Goal: Task Accomplishment & Management: Use online tool/utility

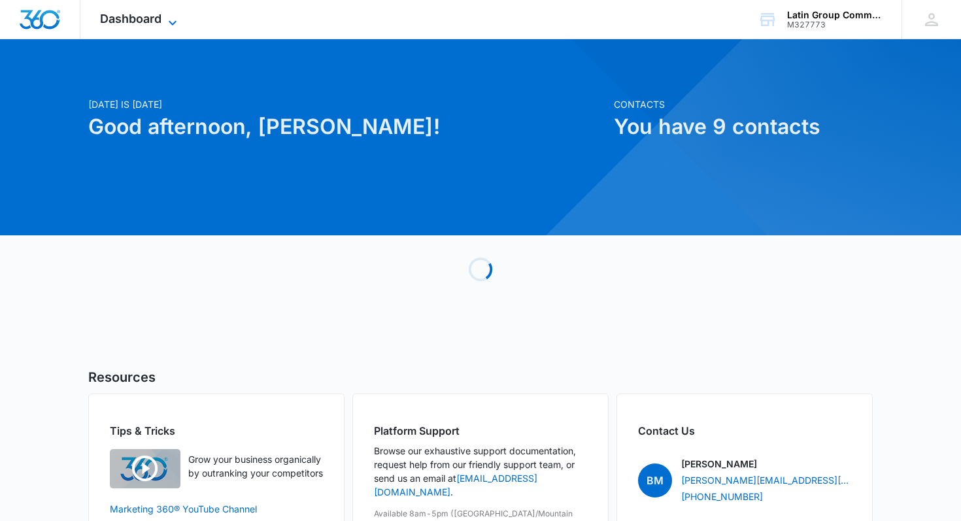
click at [161, 22] on span "Dashboard" at bounding box center [130, 19] width 61 height 14
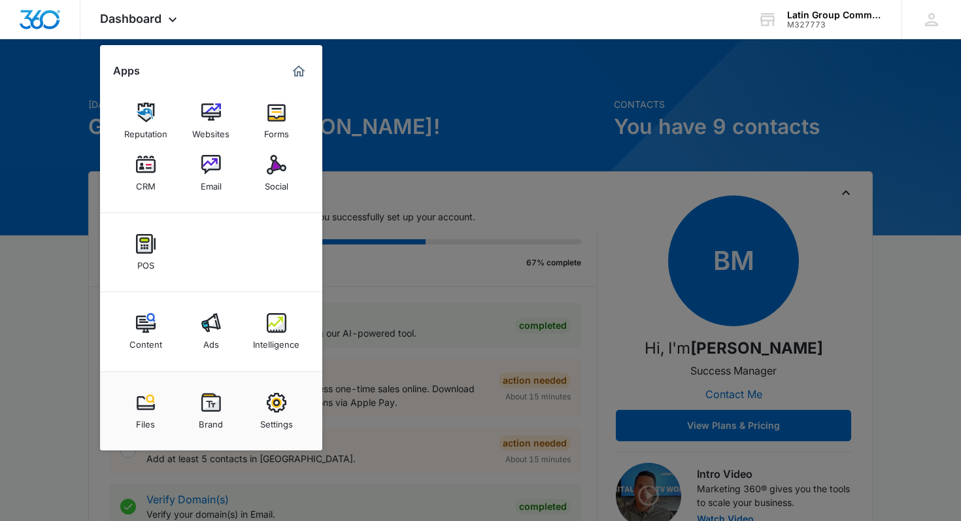
click at [216, 169] on img at bounding box center [211, 165] width 20 height 20
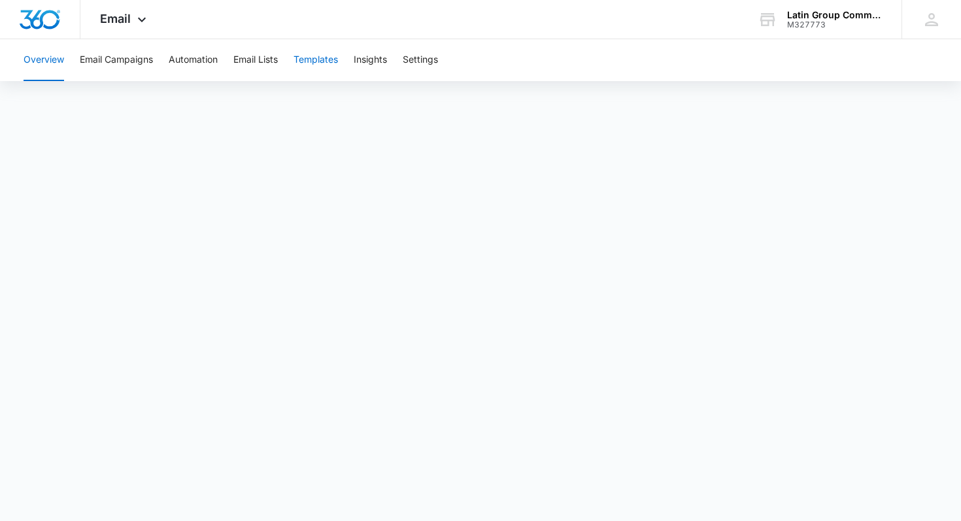
click at [320, 63] on button "Templates" at bounding box center [316, 60] width 44 height 42
drag, startPoint x: 390, startPoint y: 50, endPoint x: 315, endPoint y: 9, distance: 86.6
click at [377, 43] on div "Overview Email Campaigns Automation Email Lists Templates Insights Settings" at bounding box center [481, 60] width 930 height 42
